Goal: Information Seeking & Learning: Learn about a topic

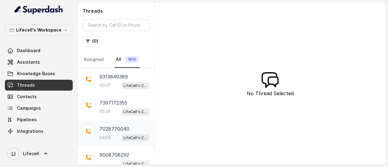
click at [114, 131] on p "7028770040" at bounding box center [114, 128] width 30 height 7
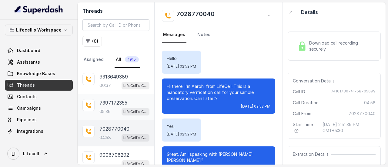
scroll to position [1268, 0]
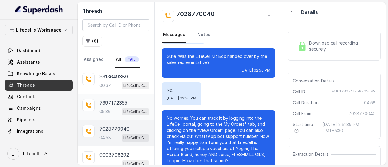
click at [115, 107] on div "7397172355 05:36 LifeCell's Call Assistant" at bounding box center [124, 107] width 50 height 16
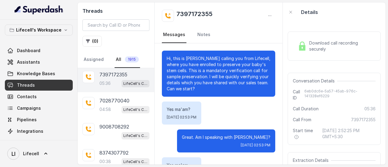
scroll to position [30, 0]
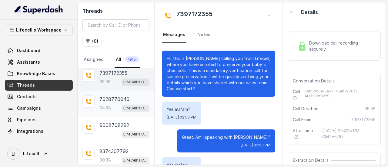
click at [119, 101] on p "7028770040" at bounding box center [114, 98] width 30 height 7
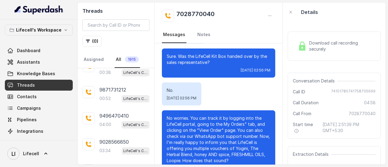
scroll to position [118, 0]
click at [114, 112] on p "9496470410" at bounding box center [113, 115] width 29 height 7
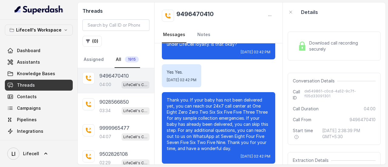
scroll to position [157, 0]
click at [105, 105] on p "9028566850" at bounding box center [113, 102] width 29 height 7
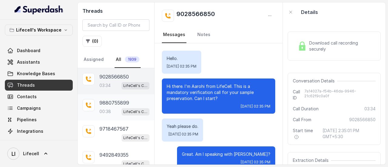
click at [122, 108] on span "LifeCell's Call Assistant" at bounding box center [136, 111] width 28 height 7
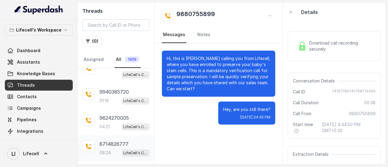
scroll to position [167, 0]
click at [108, 119] on p "9624270005" at bounding box center [113, 118] width 29 height 7
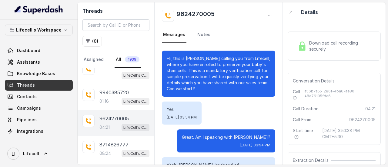
scroll to position [1329, 0]
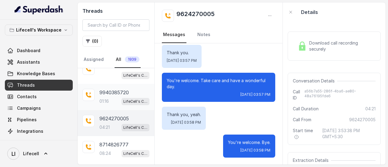
click at [122, 98] on span "LifeCell's Call Assistant" at bounding box center [136, 101] width 28 height 7
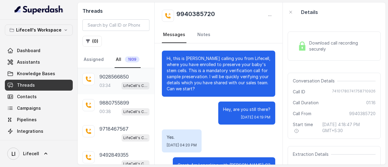
click at [109, 77] on p "9028566850" at bounding box center [113, 76] width 29 height 7
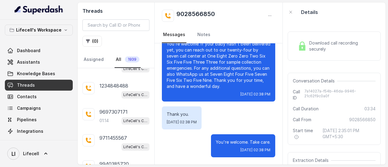
scroll to position [101, 0]
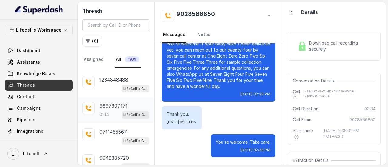
click at [115, 105] on p "9697307171" at bounding box center [113, 105] width 28 height 7
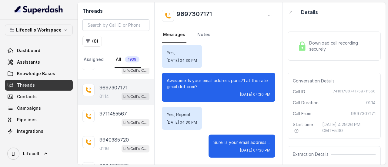
scroll to position [157, 0]
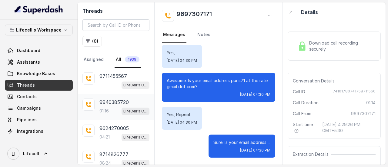
click at [110, 105] on div "9940385720 01:16 LifeCell's Call Assistant" at bounding box center [124, 106] width 50 height 16
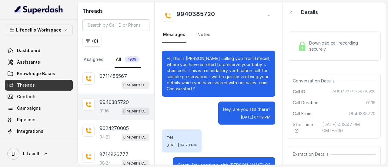
scroll to position [51, 0]
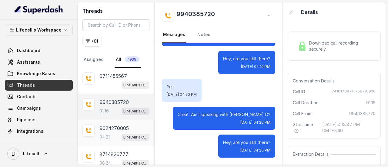
click at [117, 135] on div "04:21 LifeCell's Call Assistant" at bounding box center [124, 137] width 50 height 8
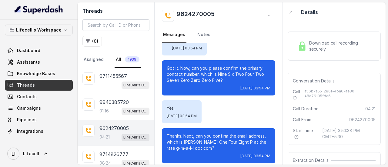
scroll to position [251, 0]
